Goal: Transaction & Acquisition: Purchase product/service

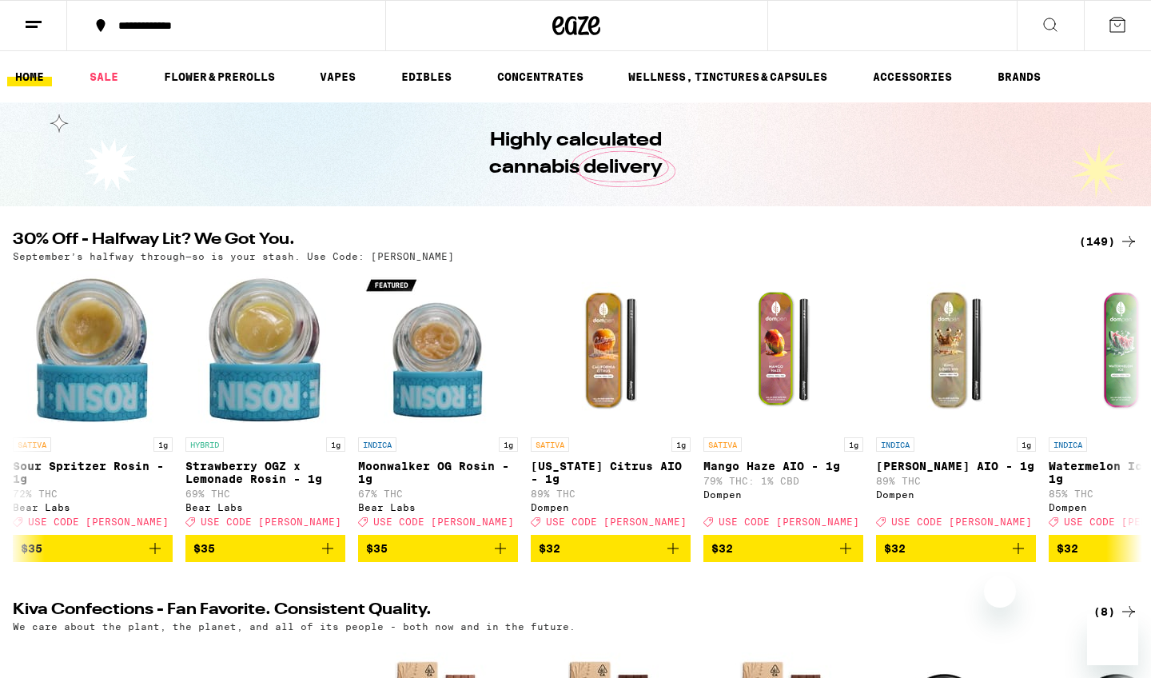
click at [1098, 238] on div "(149)" at bounding box center [1108, 241] width 59 height 19
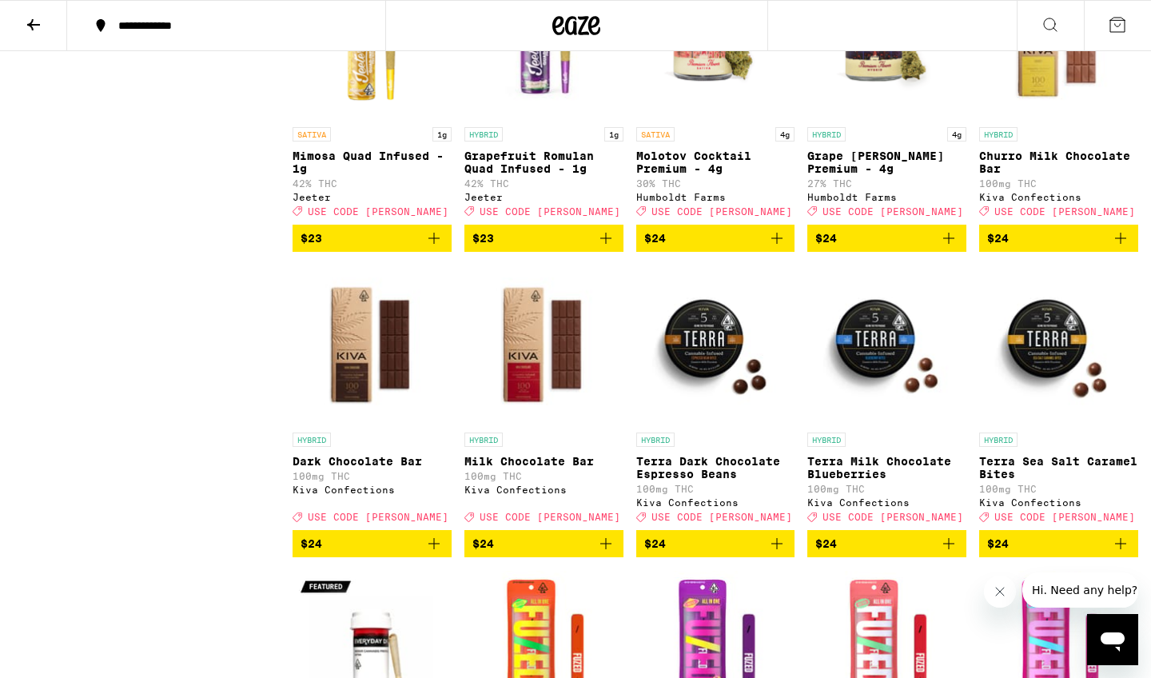
scroll to position [4551, 0]
click at [777, 244] on icon "Add to bag" at bounding box center [776, 238] width 11 height 11
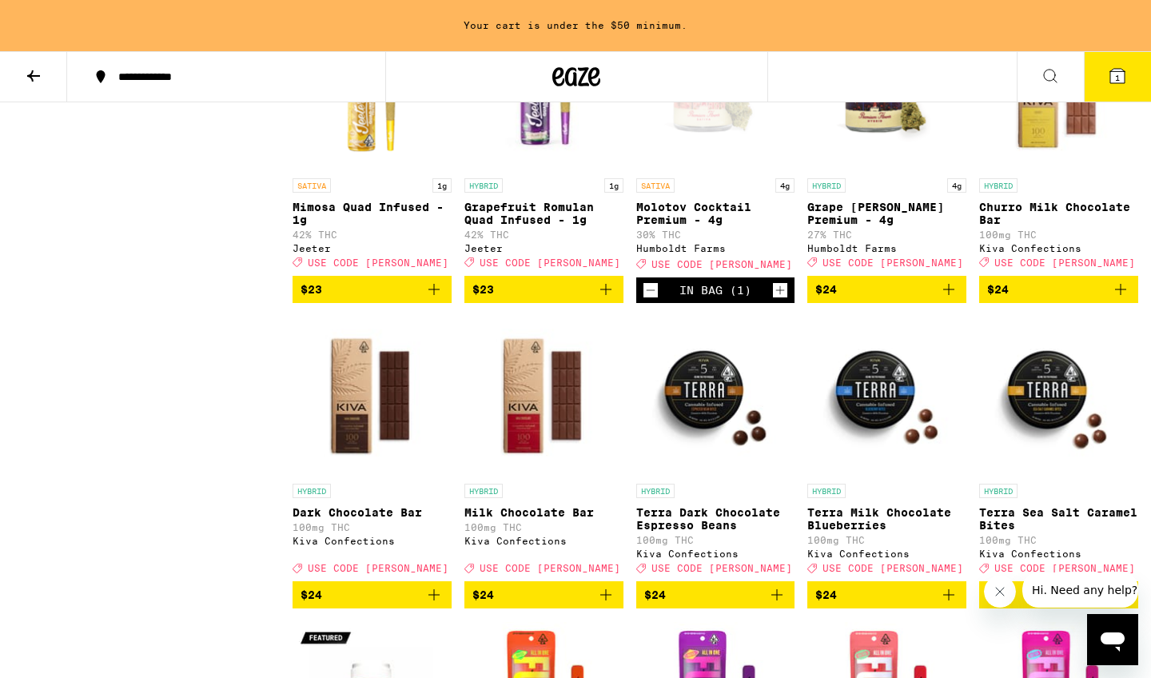
click at [950, 295] on icon "Add to bag" at bounding box center [948, 289] width 11 height 11
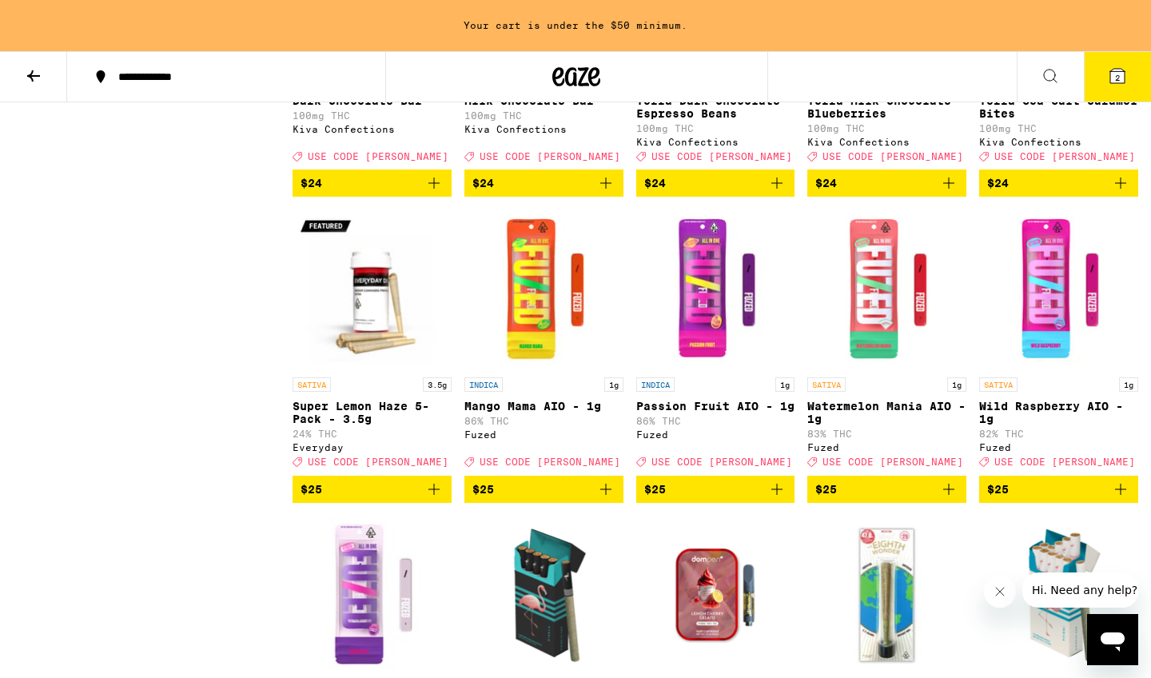
scroll to position [5232, 0]
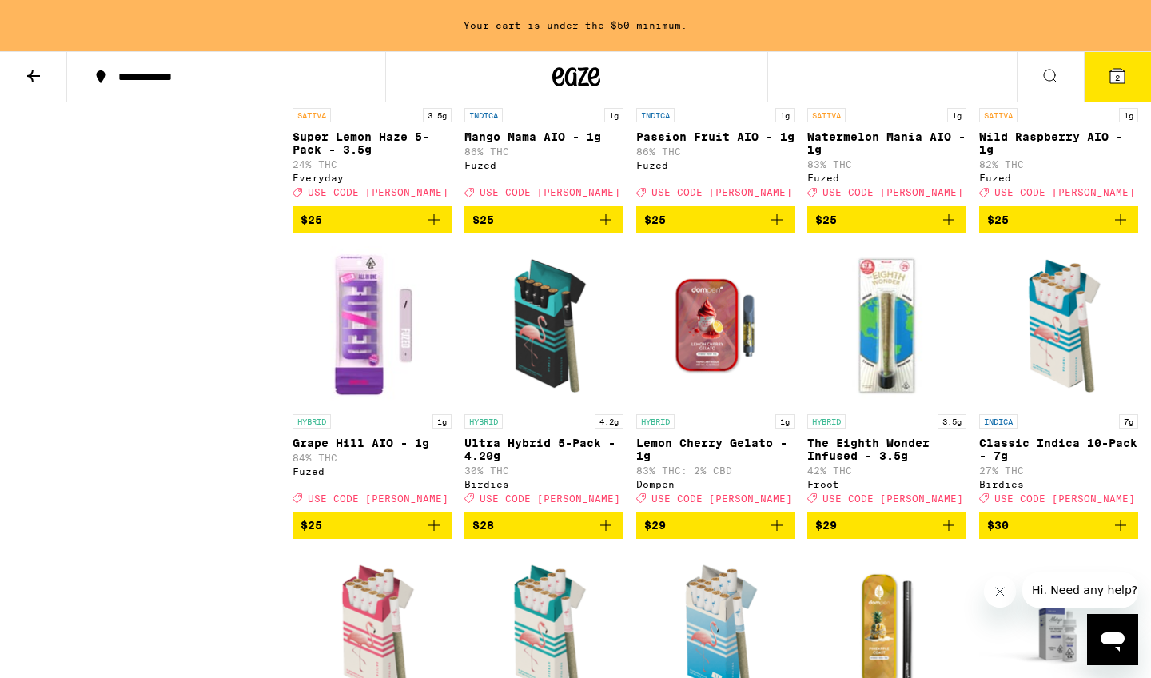
click at [692, 143] on p "Passion Fruit AIO - 1g" at bounding box center [715, 136] width 159 height 13
click at [867, 156] on p "Watermelon Mania AIO - 1g" at bounding box center [886, 143] width 159 height 26
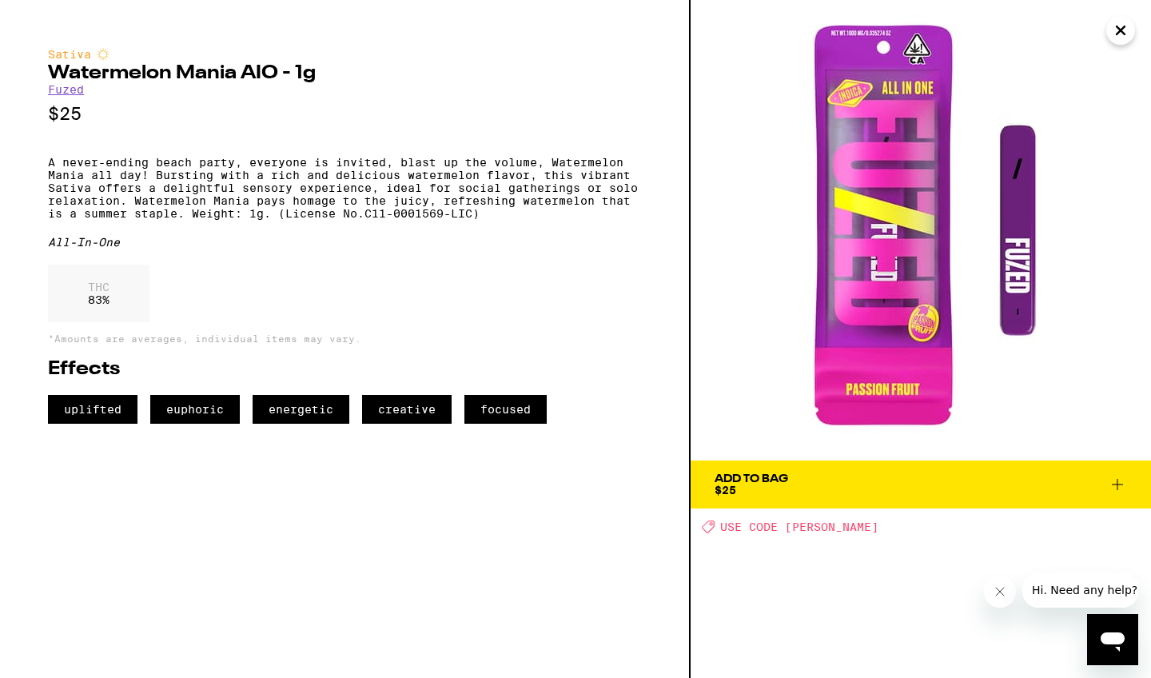
click at [792, 487] on span "Add To Bag $25" at bounding box center [921, 484] width 413 height 22
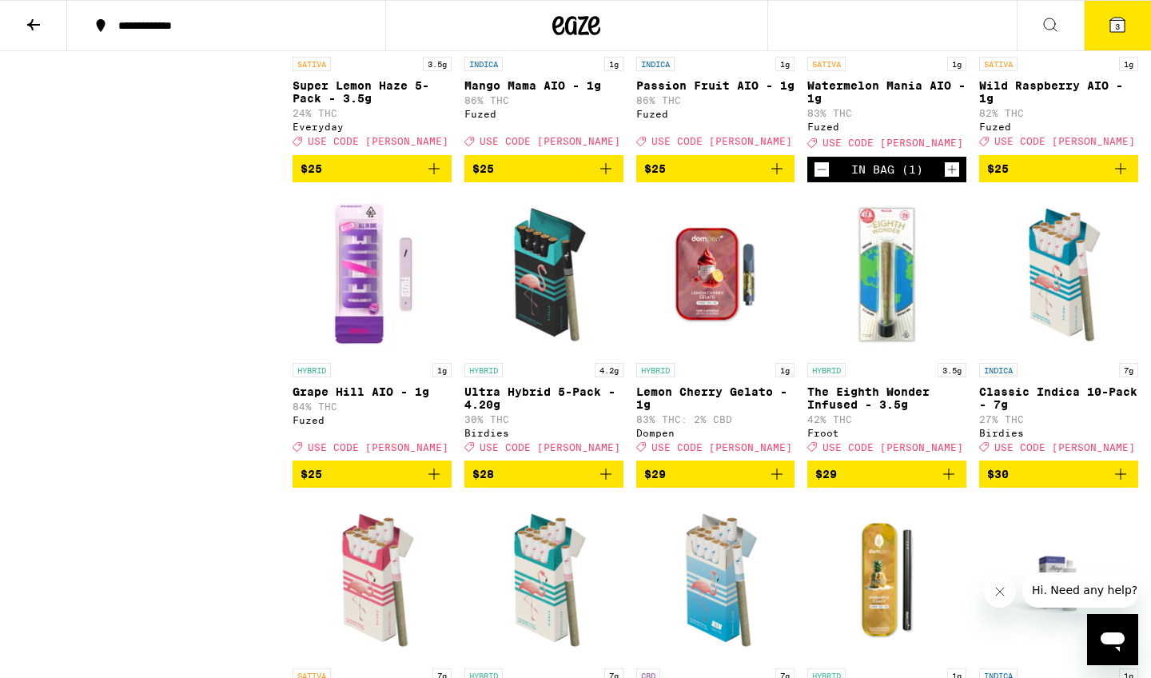
click at [1026, 105] on p "Wild Raspberry AIO - 1g" at bounding box center [1058, 92] width 159 height 26
click at [1128, 26] on button "3" at bounding box center [1117, 26] width 67 height 50
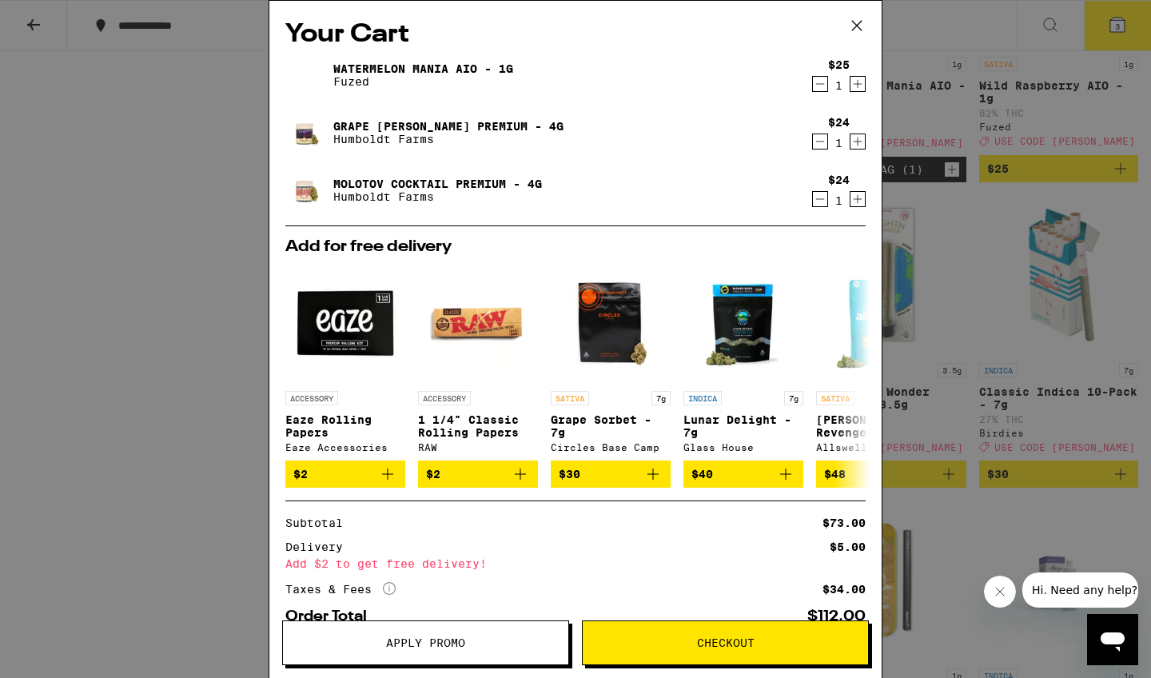
click at [856, 23] on icon at bounding box center [857, 26] width 24 height 24
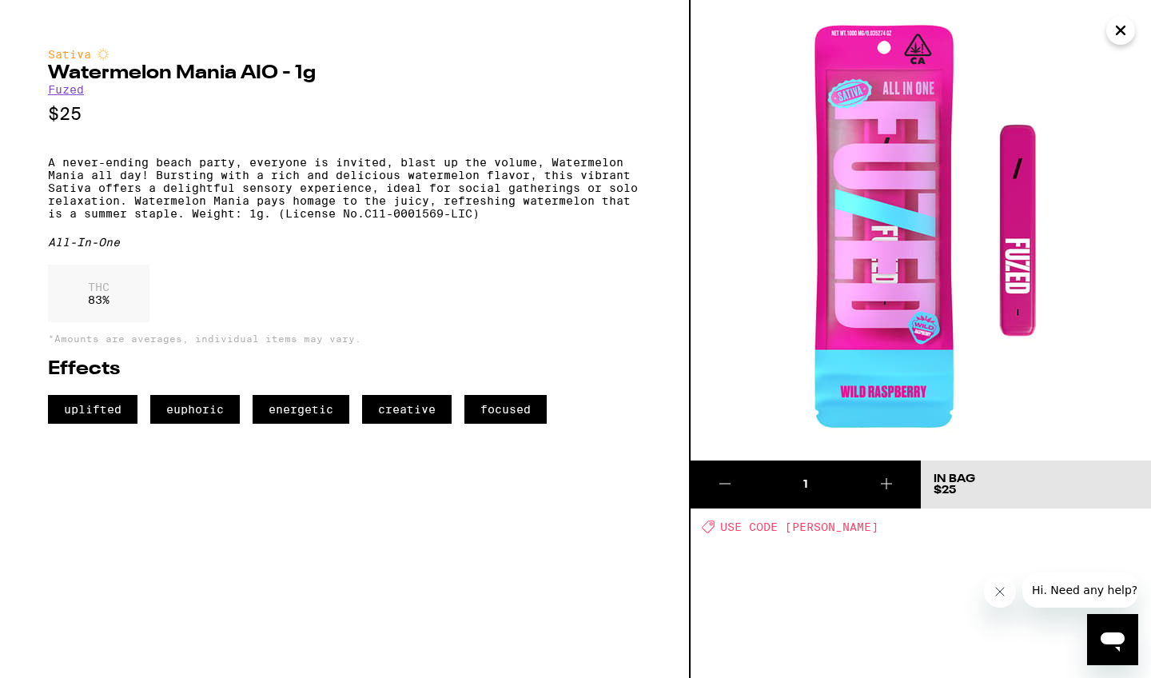
scroll to position [5755, 0]
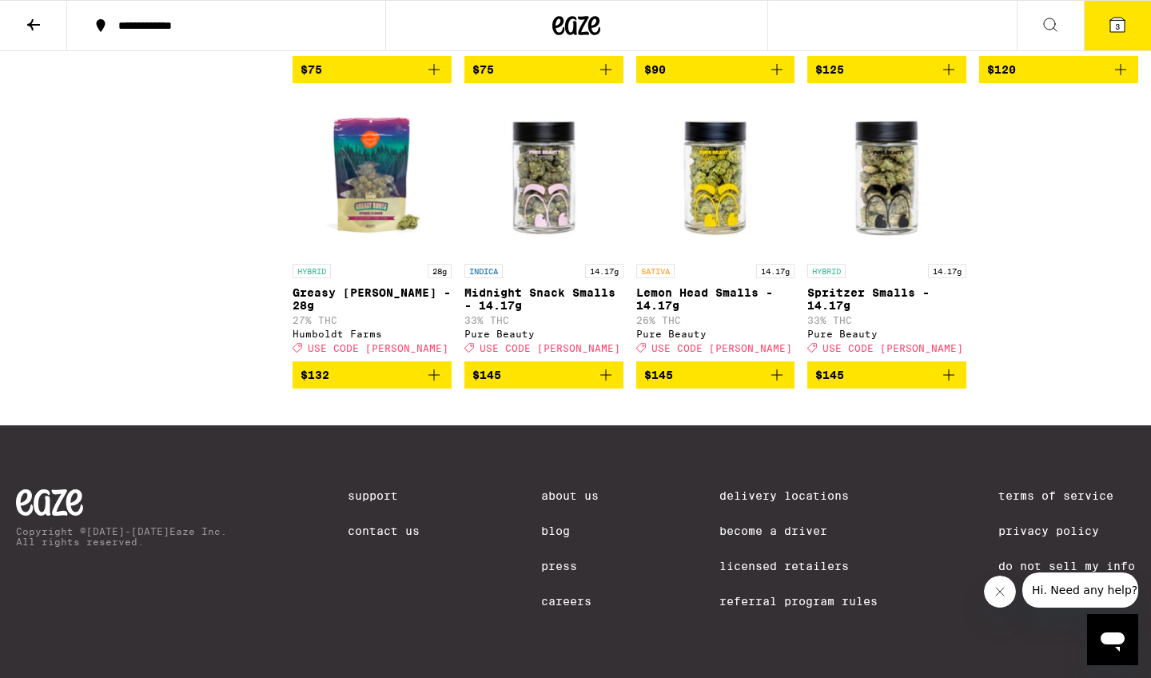
scroll to position [8965, 0]
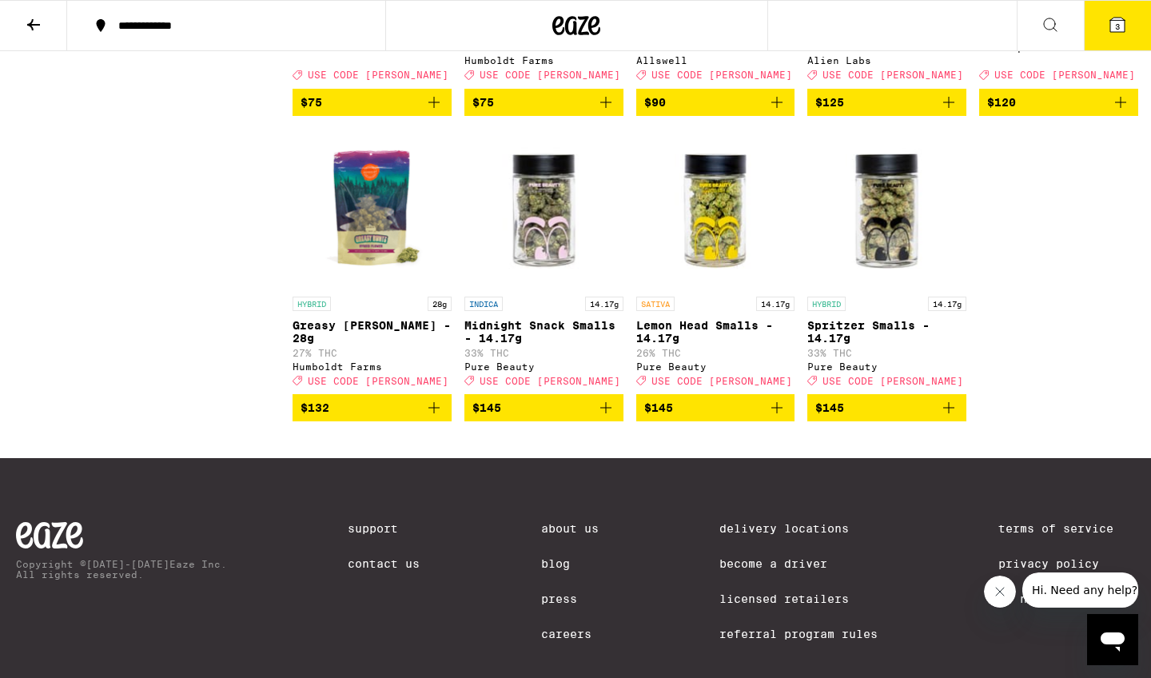
click at [684, 38] on p "[GEOGRAPHIC_DATA] - 28g" at bounding box center [715, 26] width 159 height 26
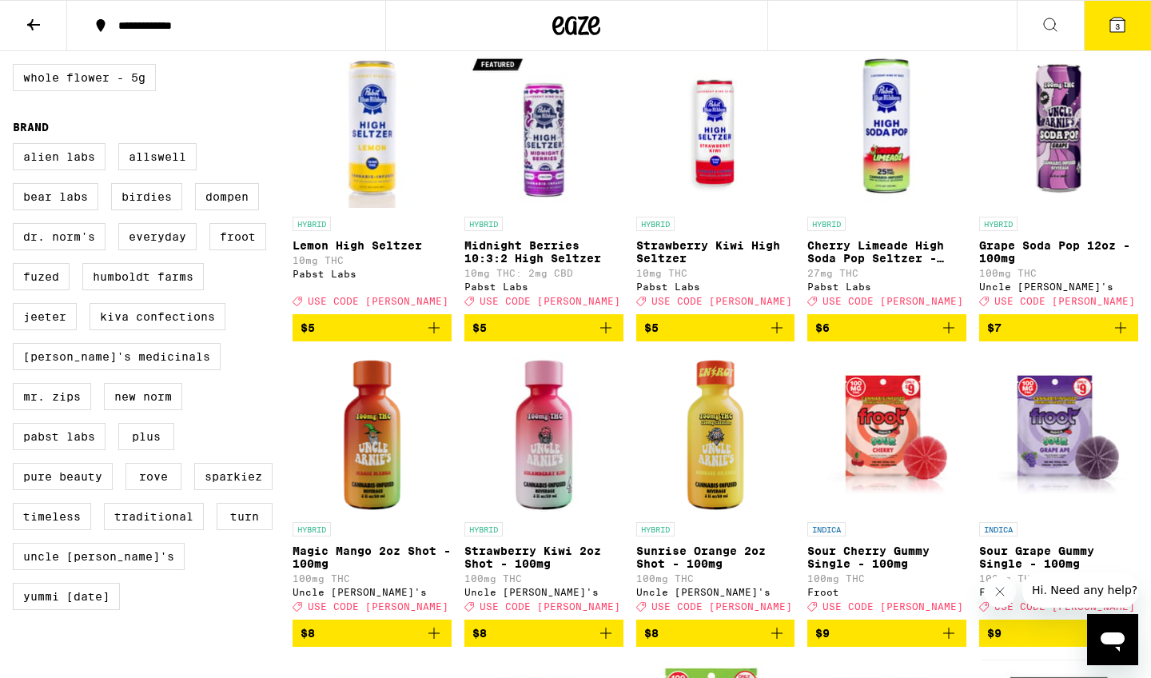
scroll to position [1092, 0]
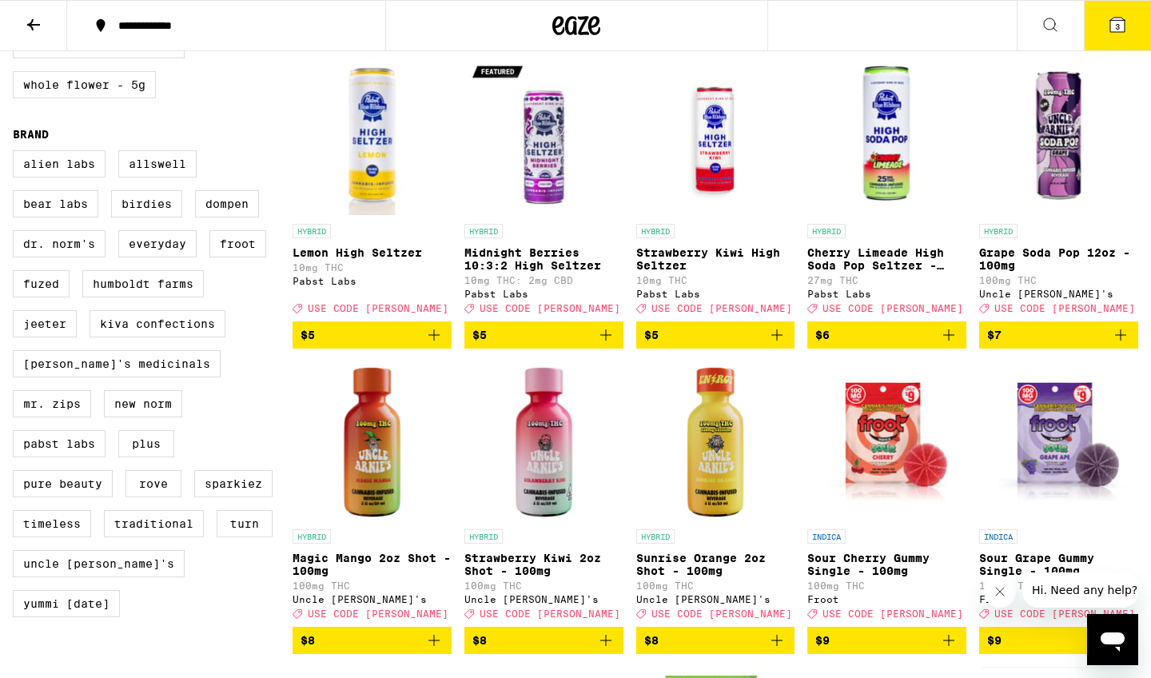
click at [1122, 345] on icon "Add to bag" at bounding box center [1120, 334] width 19 height 19
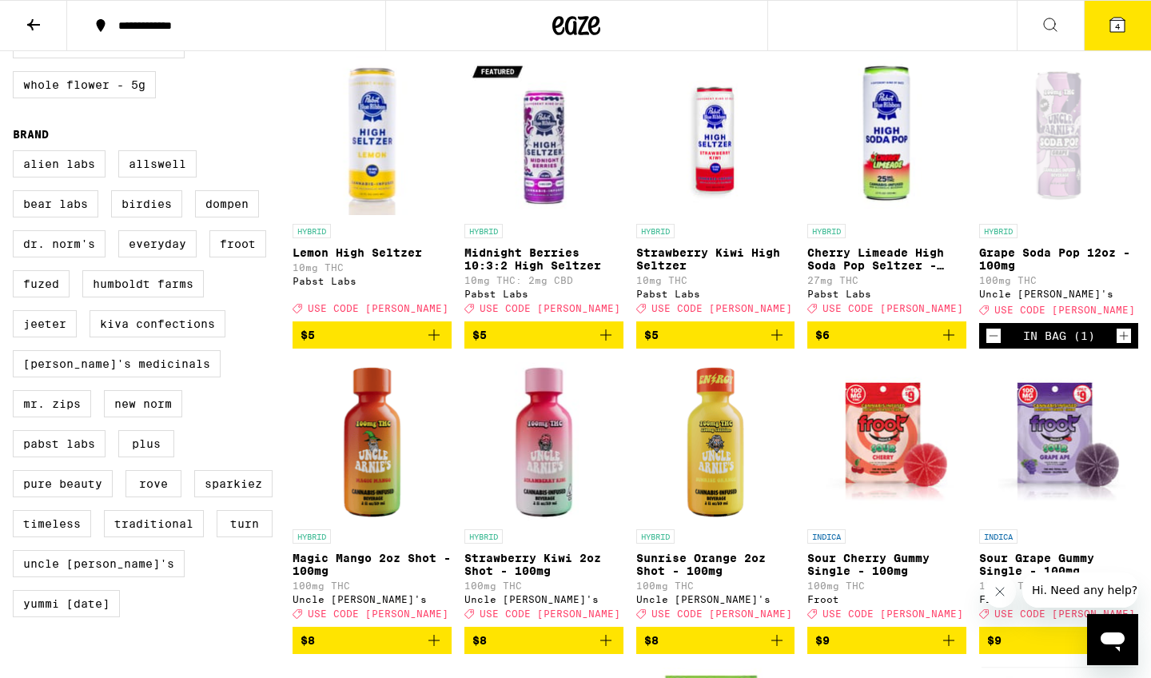
click at [1122, 22] on icon at bounding box center [1117, 25] width 14 height 14
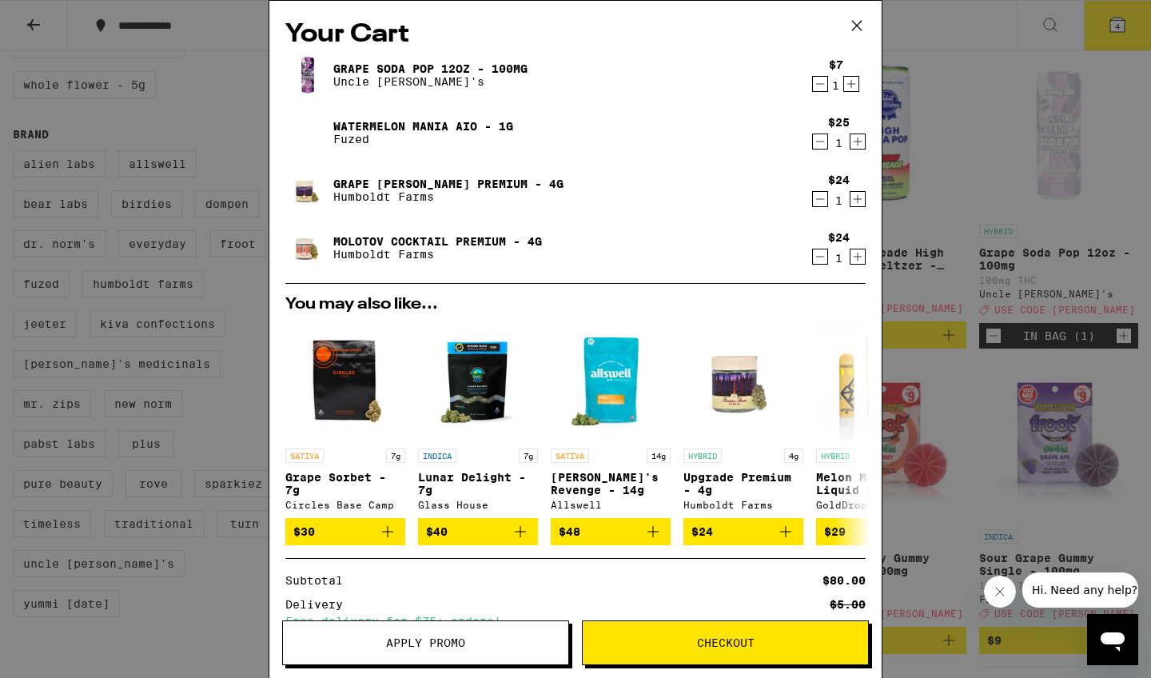
click at [401, 640] on span "Apply Promo" at bounding box center [425, 642] width 79 height 11
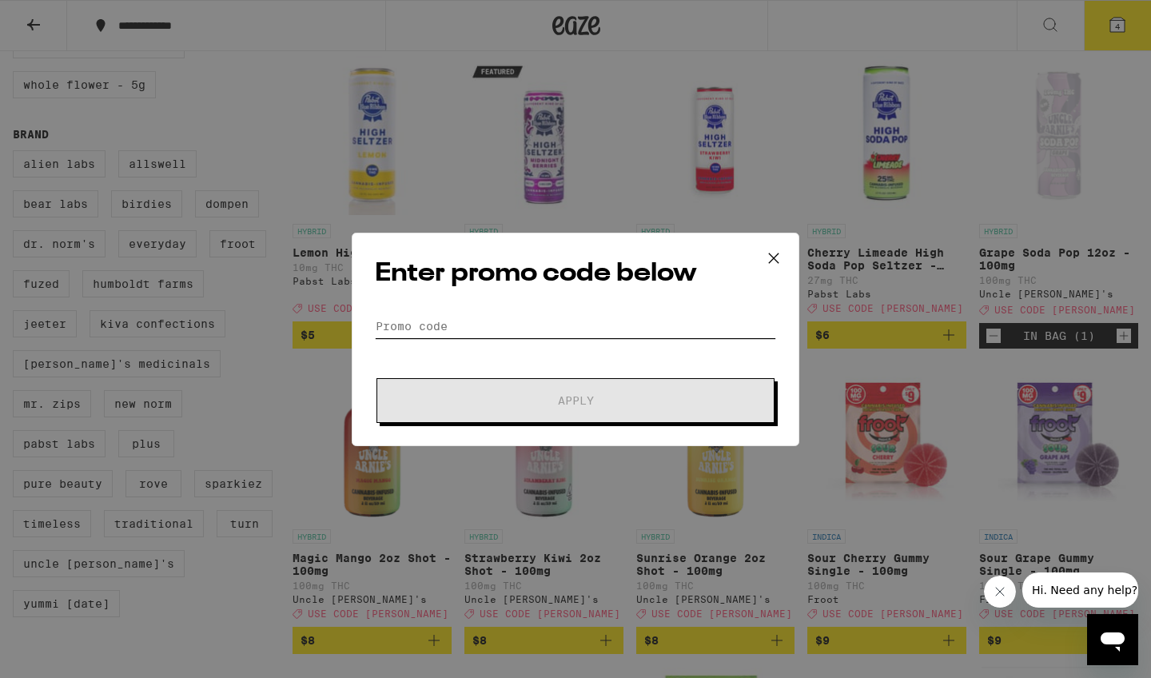
click at [417, 325] on input "Promo Code" at bounding box center [575, 326] width 401 height 24
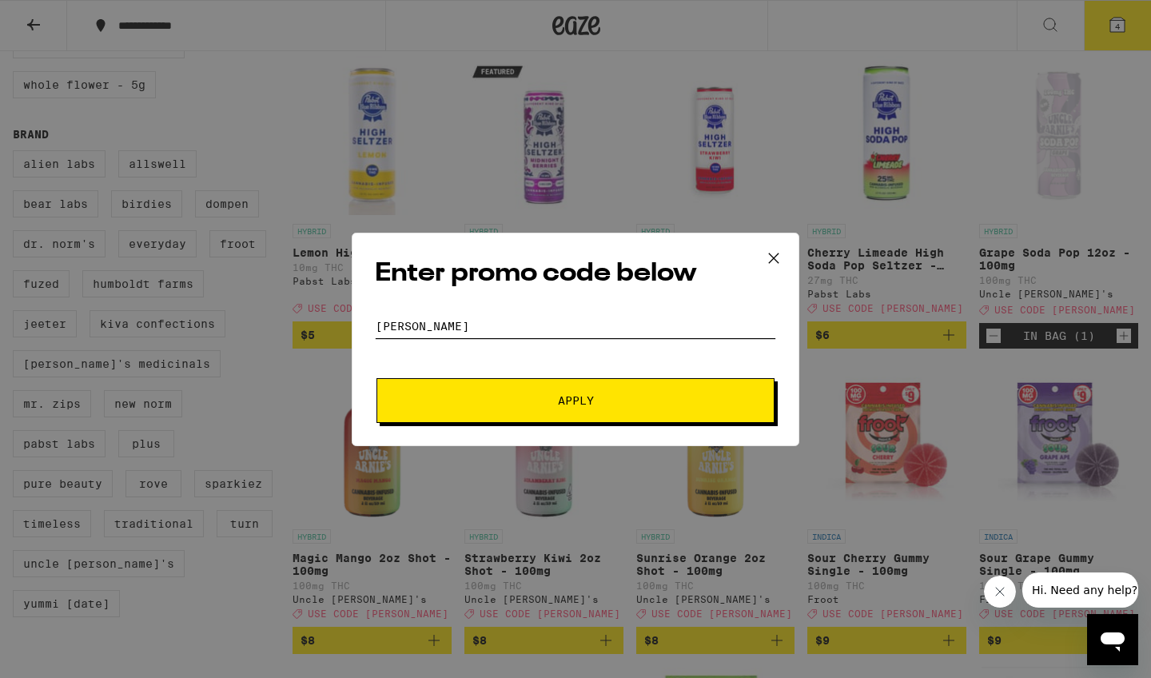
type input "[PERSON_NAME]"
click at [532, 407] on button "Apply" at bounding box center [576, 400] width 398 height 45
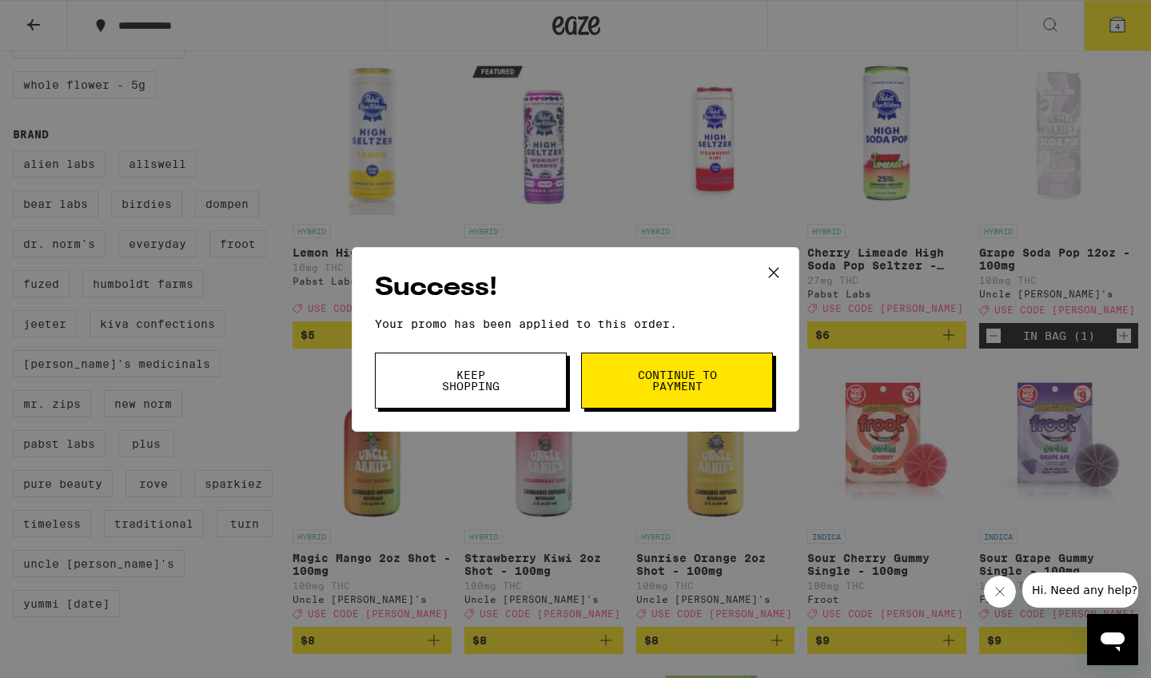
click at [706, 387] on span "Continue to payment" at bounding box center [677, 380] width 82 height 22
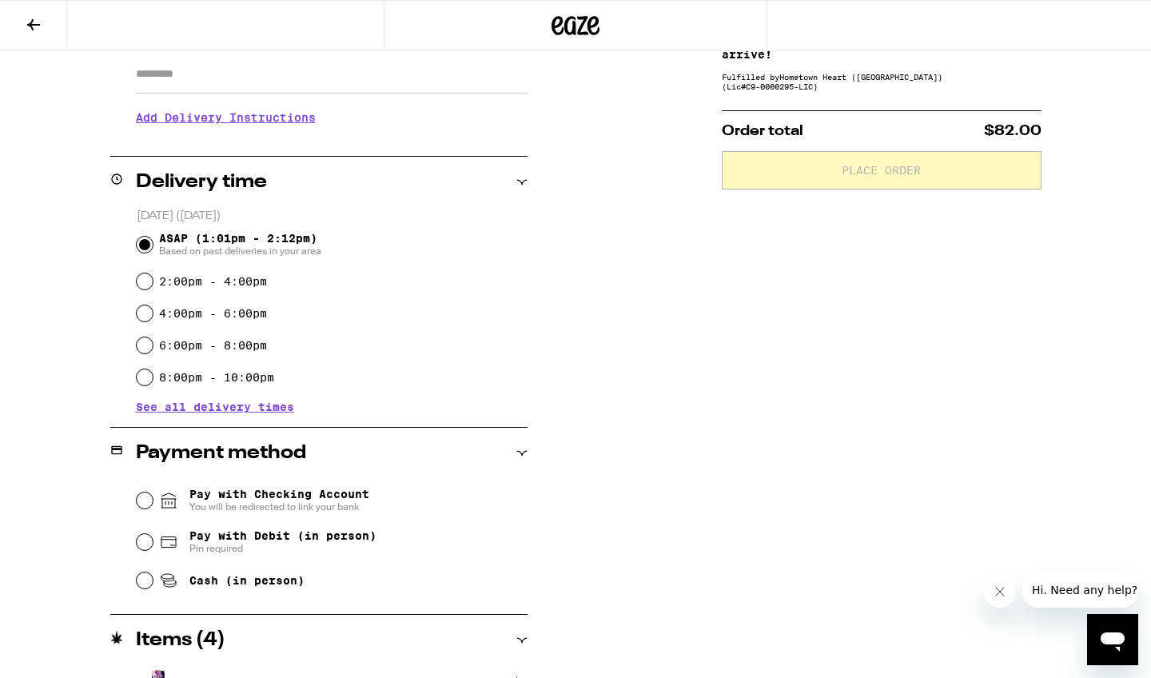
scroll to position [289, 0]
click at [146, 541] on input "Pay with Debit (in person) Pin required" at bounding box center [145, 541] width 16 height 16
radio input "true"
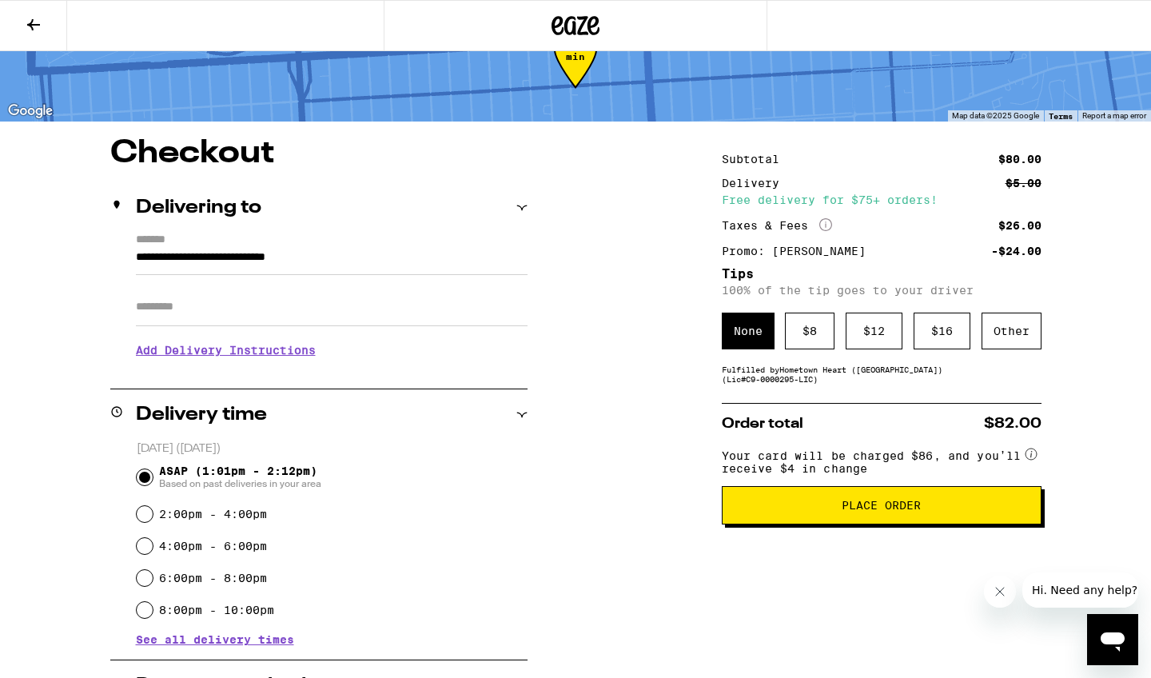
scroll to position [54, 0]
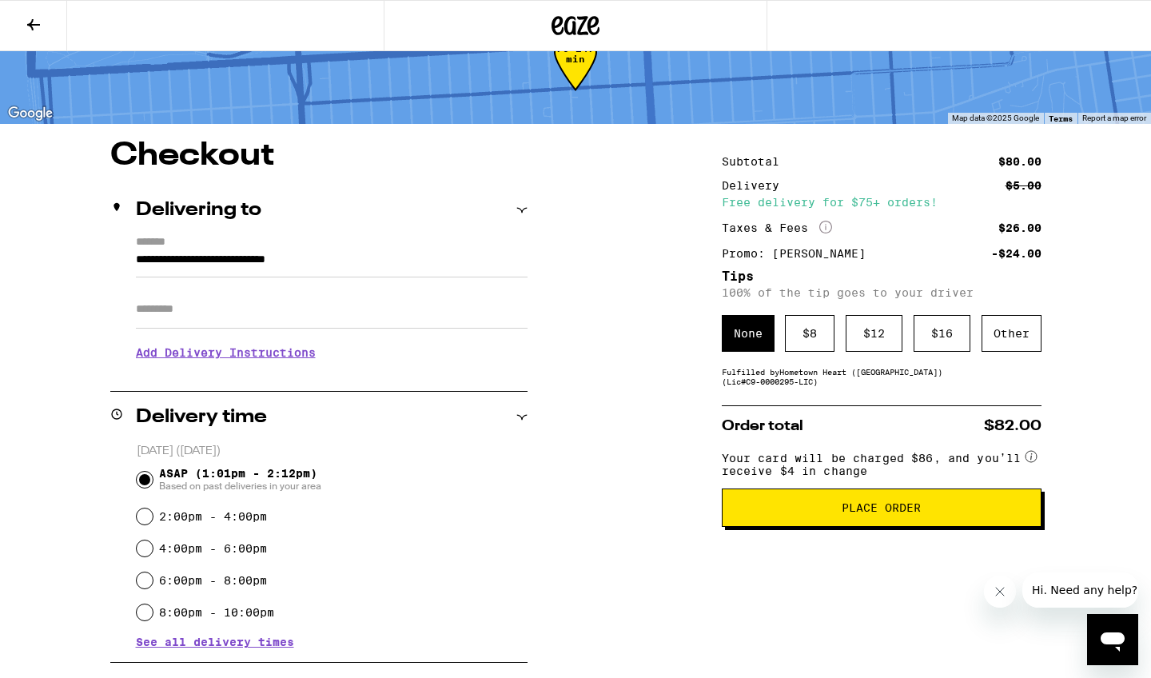
click at [931, 524] on button "Place Order" at bounding box center [882, 507] width 320 height 38
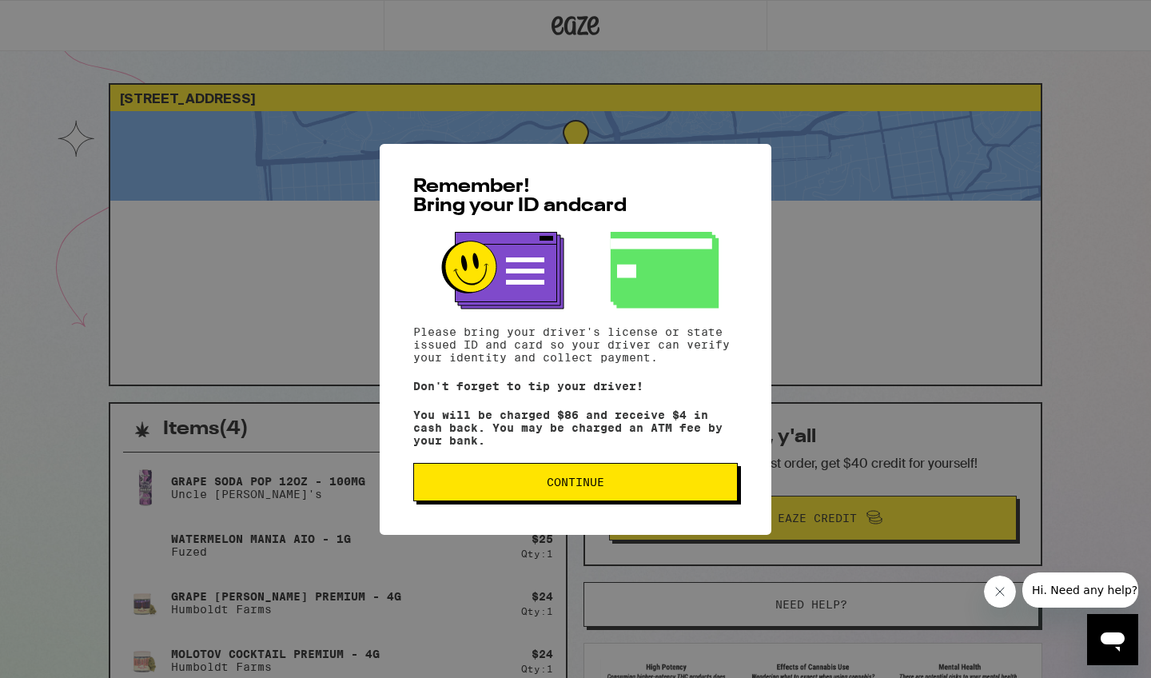
click at [559, 488] on span "Continue" at bounding box center [576, 481] width 58 height 11
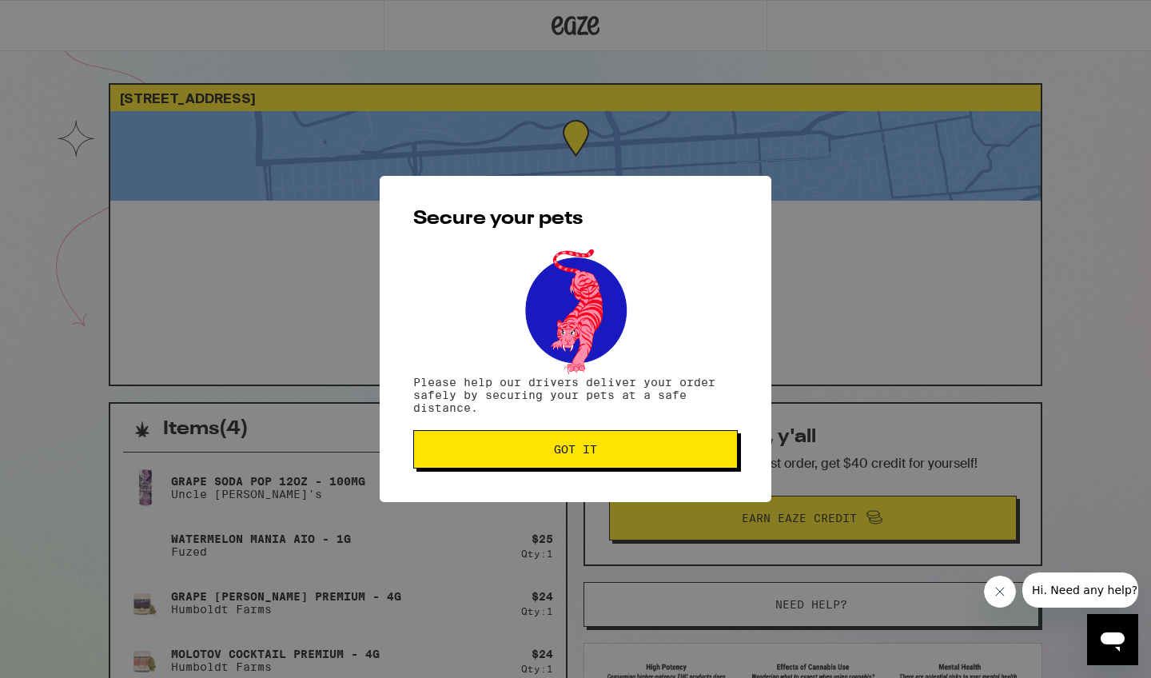
click at [560, 455] on span "Got it" at bounding box center [575, 449] width 43 height 11
